Goal: Navigation & Orientation: Understand site structure

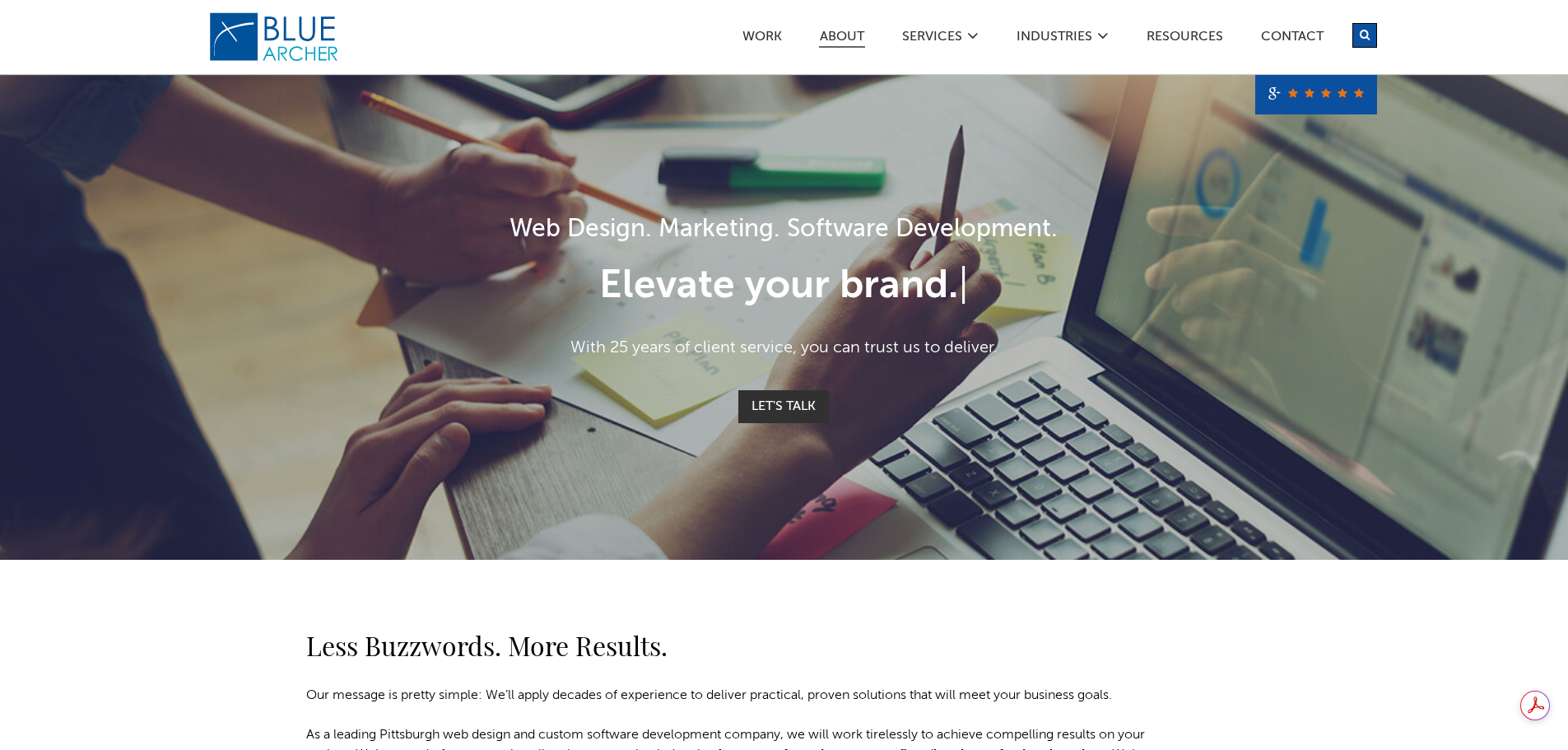
click at [829, 34] on link "ABOUT" at bounding box center [843, 39] width 47 height 18
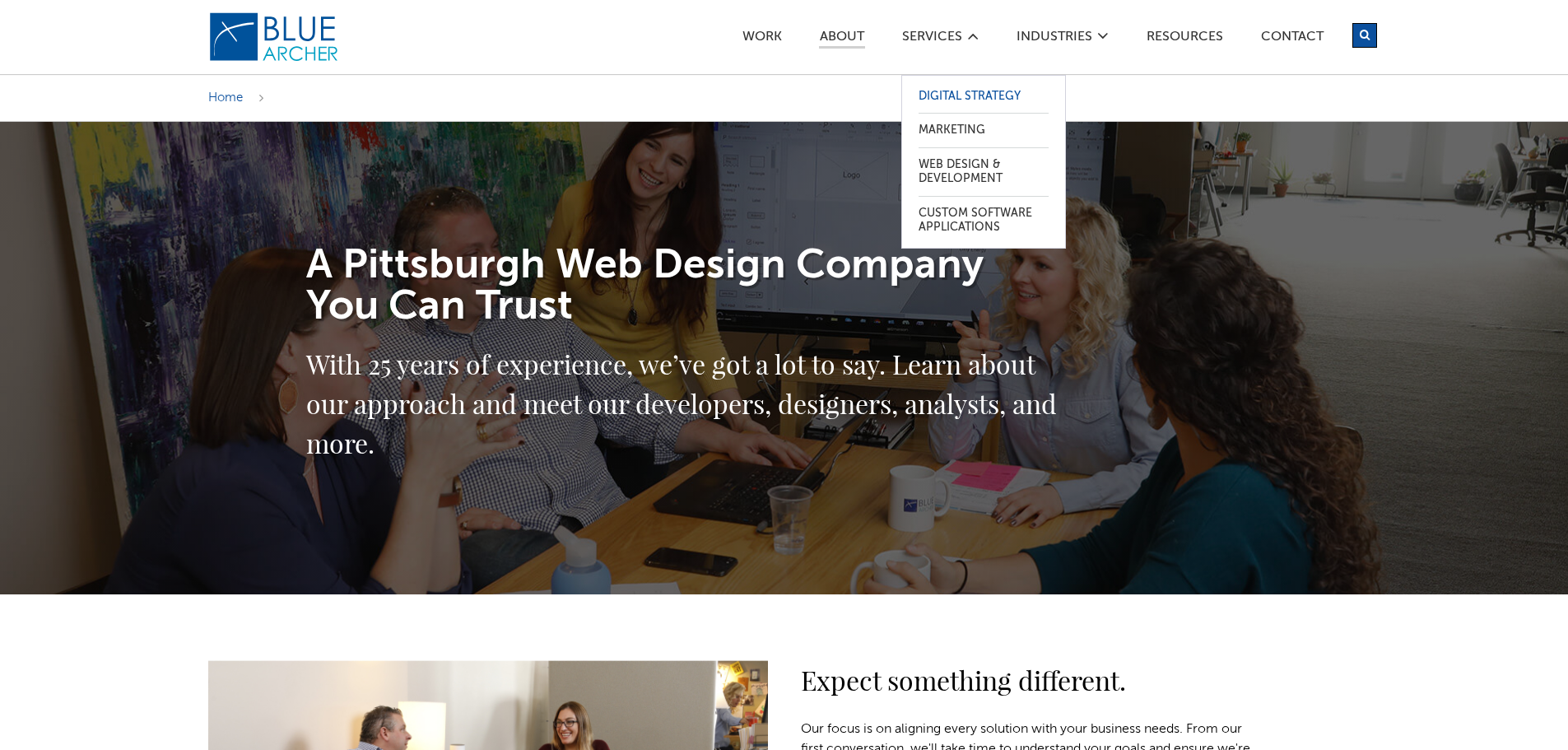
drag, startPoint x: 966, startPoint y: 92, endPoint x: 955, endPoint y: 96, distance: 11.7
click at [966, 92] on link "Digital Strategy" at bounding box center [984, 97] width 130 height 34
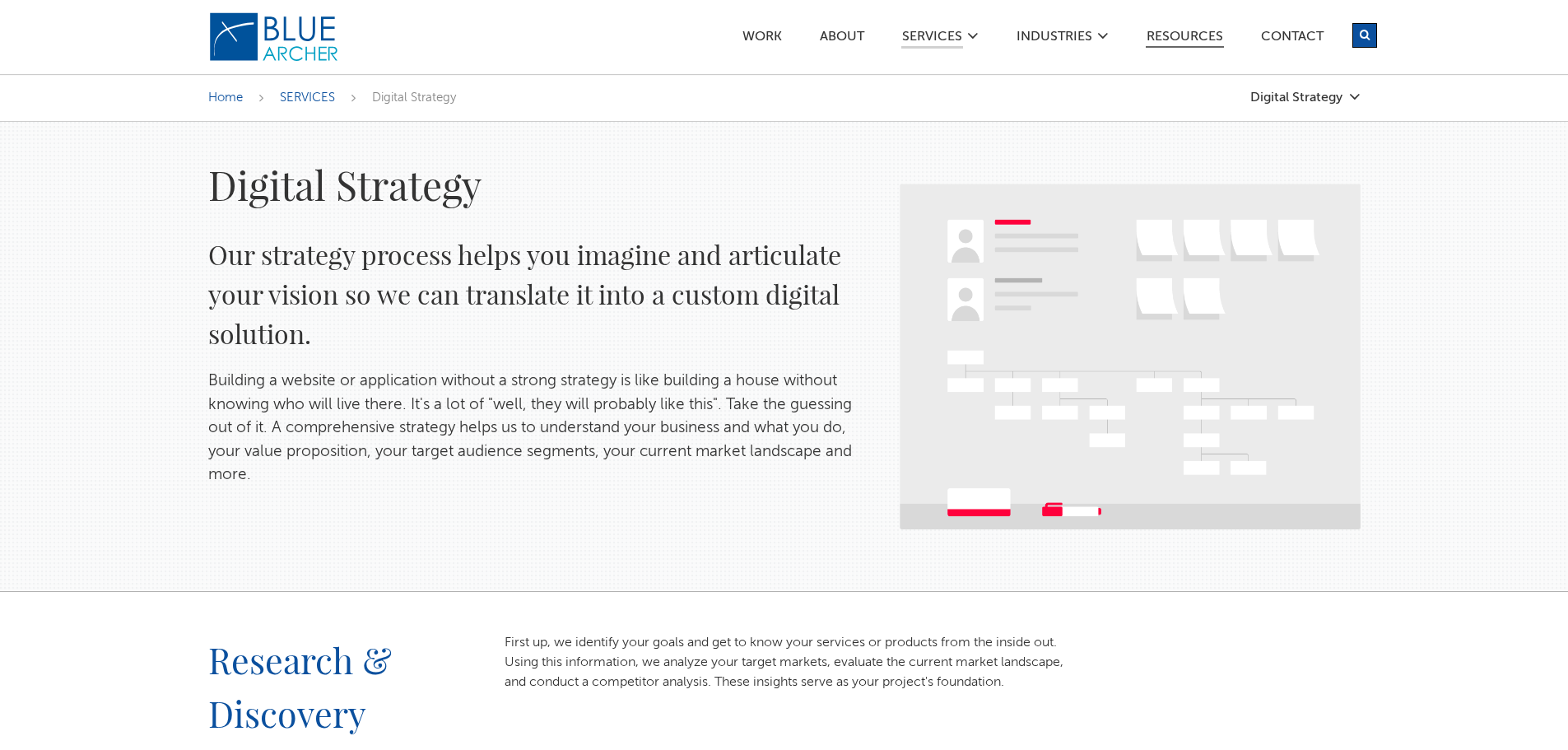
click at [1193, 41] on link "Resources" at bounding box center [1185, 39] width 78 height 18
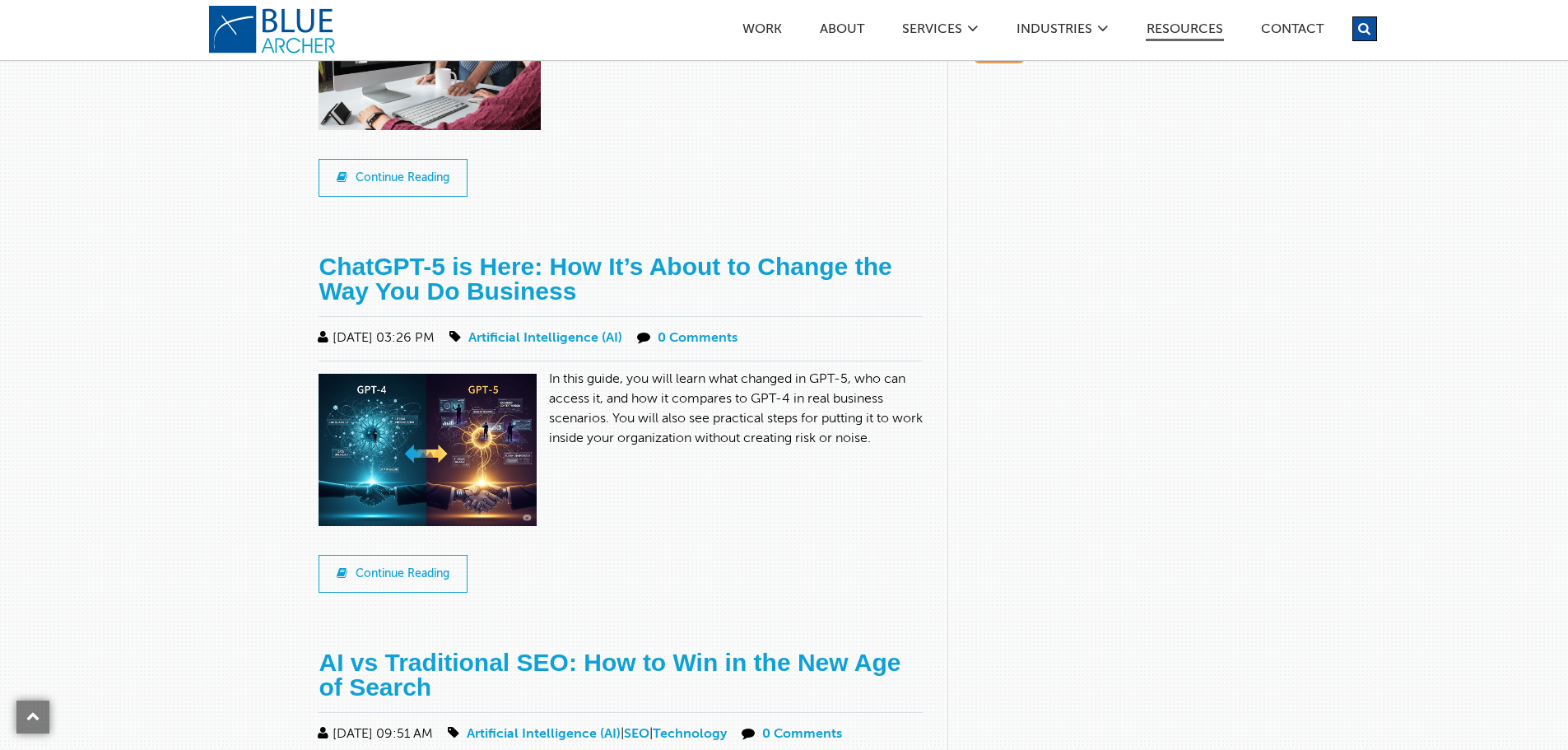
scroll to position [1070, 0]
